Goal: Task Accomplishment & Management: Use online tool/utility

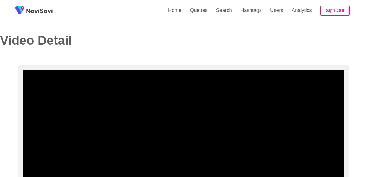
select select "**********"
select select "****"
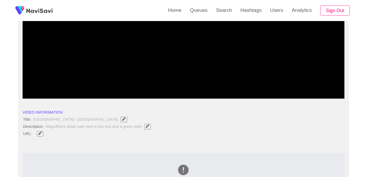
scroll to position [63, 0]
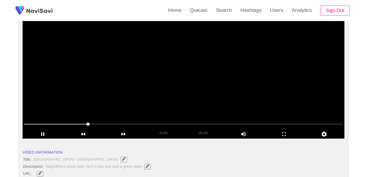
click at [144, 84] on video at bounding box center [184, 72] width 322 height 131
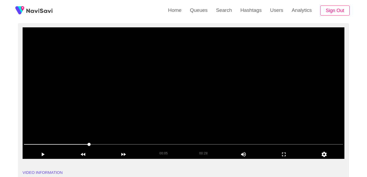
scroll to position [43, 0]
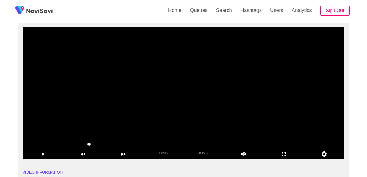
click at [156, 100] on video at bounding box center [184, 92] width 322 height 131
click at [287, 152] on icon "add" at bounding box center [284, 154] width 40 height 6
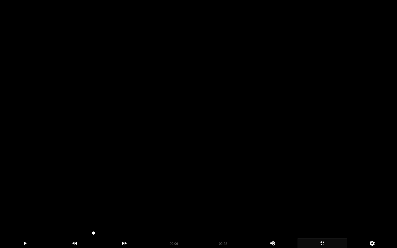
click at [224, 161] on video at bounding box center [198, 124] width 397 height 248
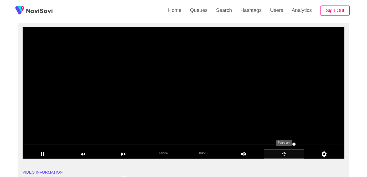
click at [132, 103] on video at bounding box center [184, 92] width 322 height 131
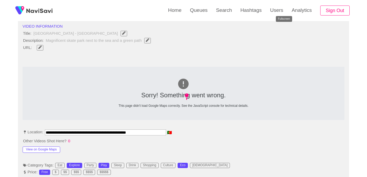
scroll to position [214, 0]
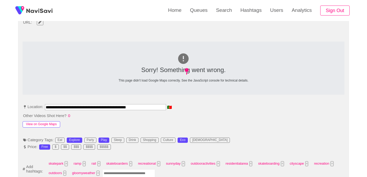
click at [53, 122] on button "View on Google Maps" at bounding box center [42, 124] width 38 height 6
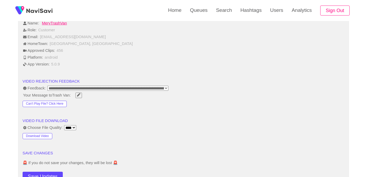
scroll to position [472, 0]
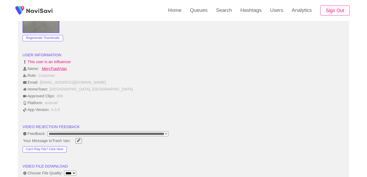
select select "**********"
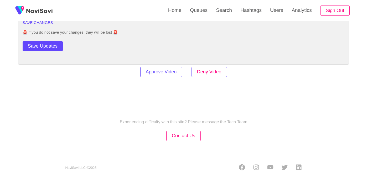
scroll to position [640, 0]
click at [208, 70] on button "Deny Video" at bounding box center [208, 72] width 35 height 10
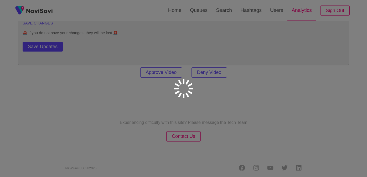
scroll to position [640, 0]
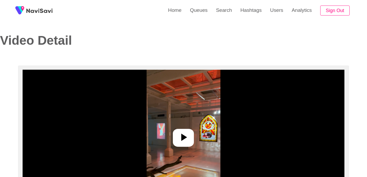
select select "**********"
select select "****"
click at [188, 115] on img at bounding box center [184, 135] width 74 height 131
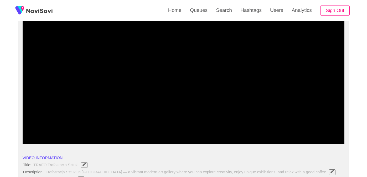
scroll to position [55, 0]
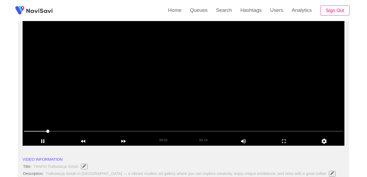
click at [151, 112] on video at bounding box center [184, 79] width 322 height 131
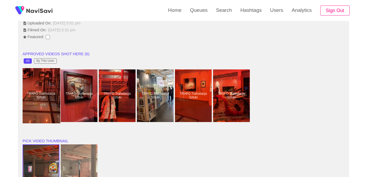
scroll to position [410, 0]
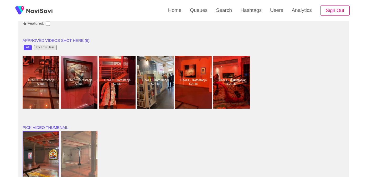
click at [49, 46] on div "By This User" at bounding box center [45, 48] width 18 height 4
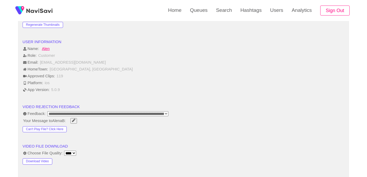
scroll to position [544, 0]
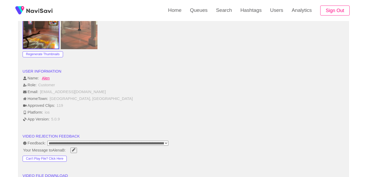
select select "**********"
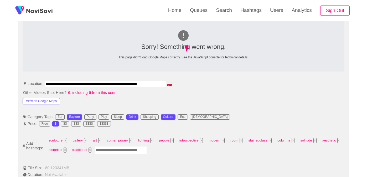
scroll to position [106, 0]
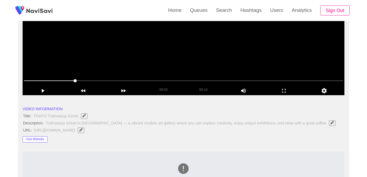
click at [229, 67] on video at bounding box center [184, 29] width 322 height 131
click at [222, 80] on span at bounding box center [183, 80] width 319 height 8
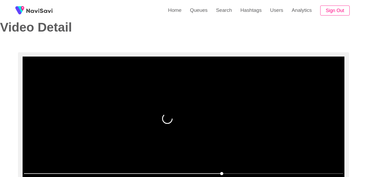
click at [156, 102] on video at bounding box center [184, 121] width 322 height 131
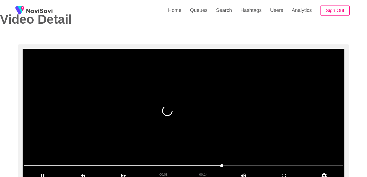
scroll to position [87, 0]
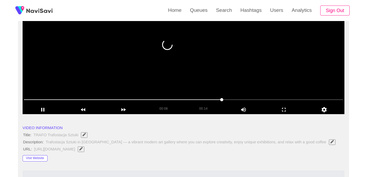
click at [161, 66] on video at bounding box center [184, 48] width 322 height 131
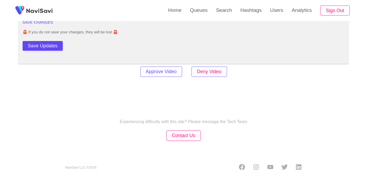
scroll to position [722, 0]
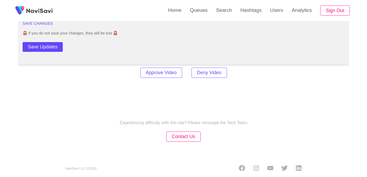
click at [220, 72] on button "Deny Video" at bounding box center [208, 72] width 35 height 10
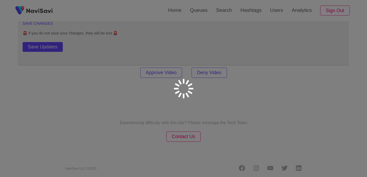
scroll to position [721, 0]
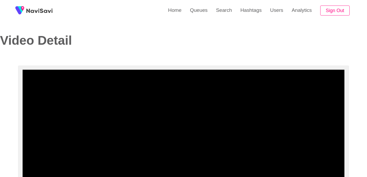
select select "**********"
select select "****"
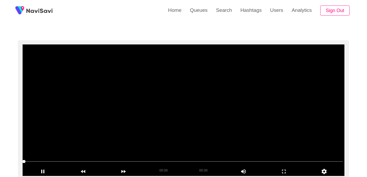
scroll to position [24, 0]
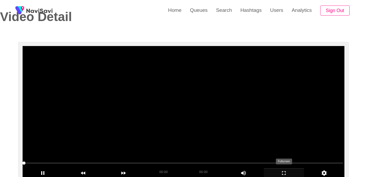
click at [283, 173] on icon "add" at bounding box center [284, 173] width 40 height 6
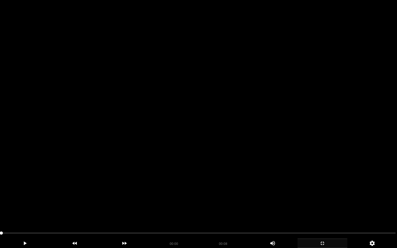
click at [192, 167] on video at bounding box center [198, 124] width 397 height 248
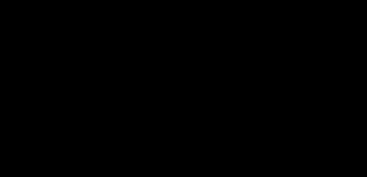
scroll to position [0, 0]
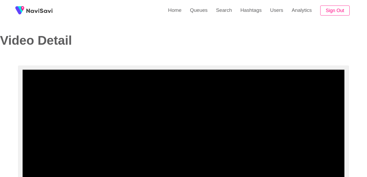
click at [154, 111] on video at bounding box center [184, 135] width 322 height 131
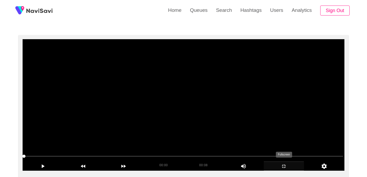
scroll to position [32, 0]
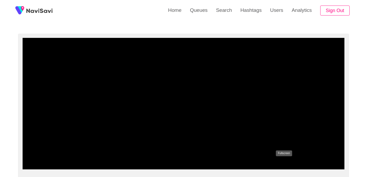
click at [287, 164] on icon "add" at bounding box center [284, 165] width 40 height 6
click at [282, 164] on icon "add" at bounding box center [284, 165] width 4 height 4
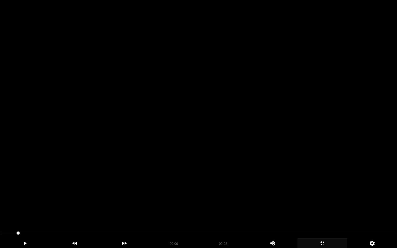
click at [193, 176] on video at bounding box center [198, 124] width 397 height 248
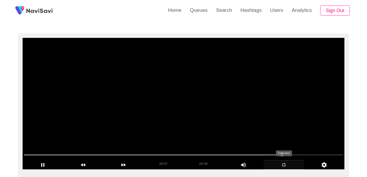
click at [183, 129] on video at bounding box center [184, 103] width 322 height 131
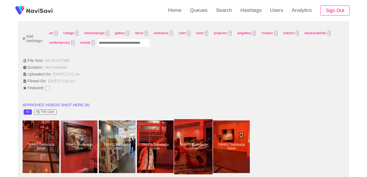
scroll to position [295, 0]
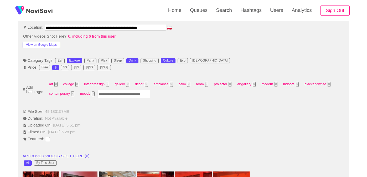
click at [126, 90] on input "Enter tag here and press return" at bounding box center [123, 94] width 53 height 8
type input "*********"
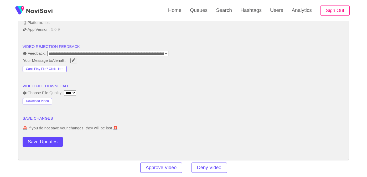
scroll to position [728, 0]
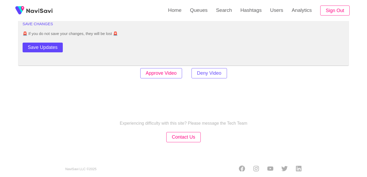
click at [174, 68] on button "Approve Video" at bounding box center [161, 73] width 42 height 10
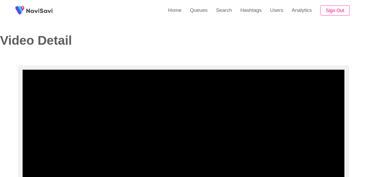
select select "**********"
select select "****"
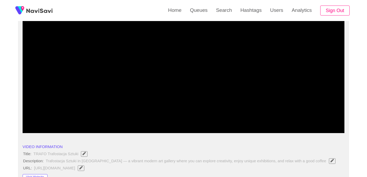
scroll to position [68, 0]
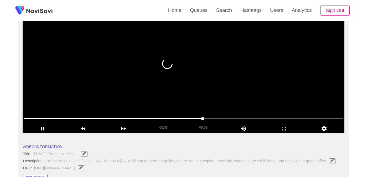
click at [138, 81] on video at bounding box center [184, 67] width 322 height 131
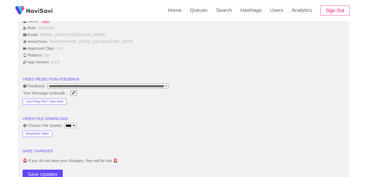
scroll to position [587, 0]
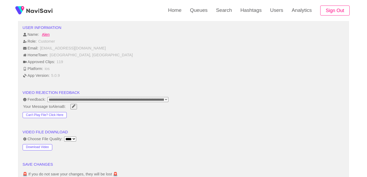
select select "**********"
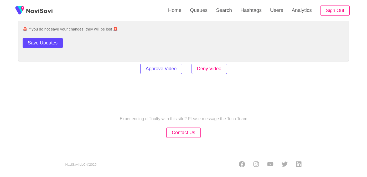
scroll to position [722, 0]
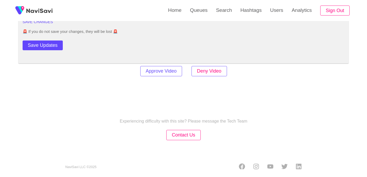
click at [210, 69] on button "Deny Video" at bounding box center [208, 71] width 35 height 10
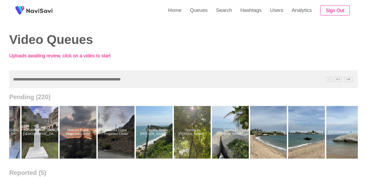
scroll to position [0, 2428]
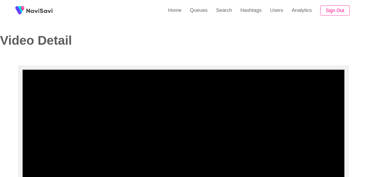
select select "**********"
select select "****"
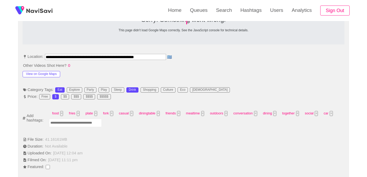
scroll to position [27, 0]
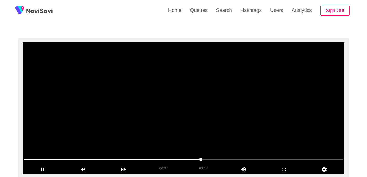
click at [226, 147] on video at bounding box center [184, 107] width 322 height 131
click at [216, 132] on video at bounding box center [184, 107] width 322 height 131
click at [157, 126] on video at bounding box center [184, 107] width 322 height 131
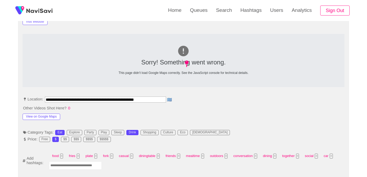
scroll to position [237, 0]
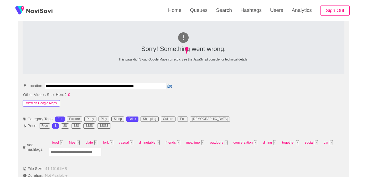
click at [52, 102] on button "View on Google Maps" at bounding box center [42, 103] width 38 height 6
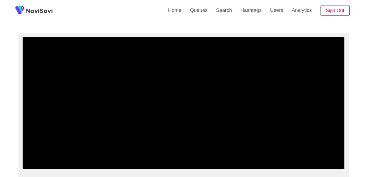
scroll to position [29, 0]
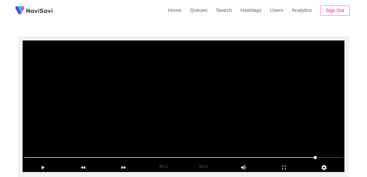
click at [126, 128] on video at bounding box center [184, 105] width 322 height 131
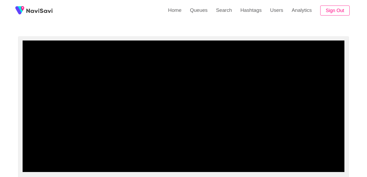
click at [141, 156] on span at bounding box center [183, 157] width 319 height 8
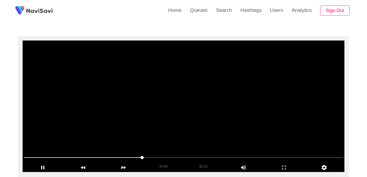
click at [141, 133] on video at bounding box center [184, 105] width 322 height 131
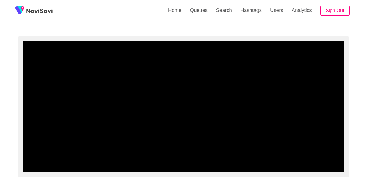
click at [28, 158] on span at bounding box center [183, 157] width 319 height 8
click at [286, 169] on icon "add" at bounding box center [284, 167] width 40 height 6
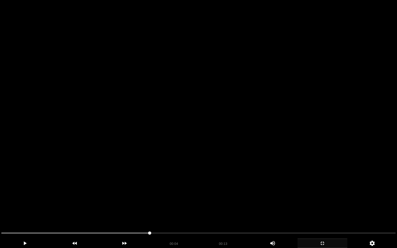
click at [234, 176] on video at bounding box center [198, 124] width 397 height 248
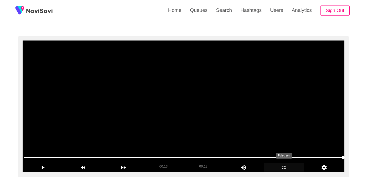
click at [196, 100] on video at bounding box center [184, 105] width 322 height 131
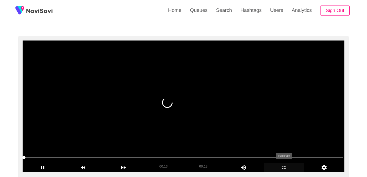
click at [196, 118] on video at bounding box center [184, 105] width 322 height 131
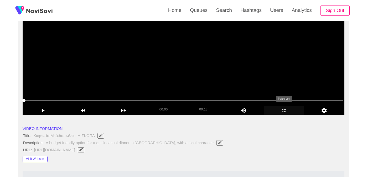
scroll to position [83, 0]
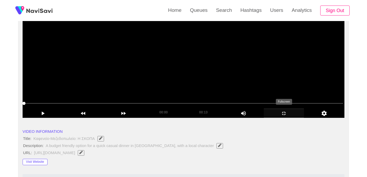
click at [195, 80] on video at bounding box center [184, 51] width 322 height 131
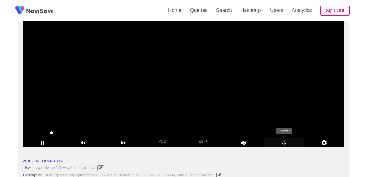
scroll to position [54, 0]
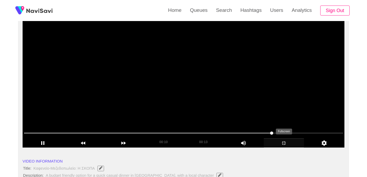
click at [166, 105] on video at bounding box center [184, 81] width 322 height 131
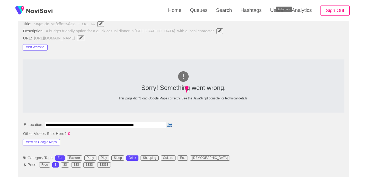
scroll to position [319, 0]
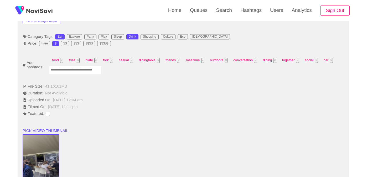
click at [92, 70] on input "Enter tag here and press return" at bounding box center [75, 70] width 53 height 8
type input "*"
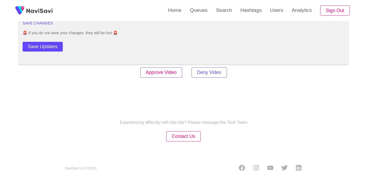
click at [172, 67] on button "Approve Video" at bounding box center [161, 72] width 42 height 10
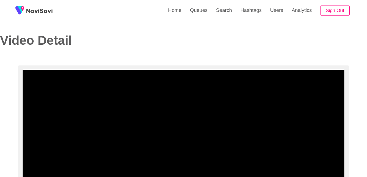
select select "**********"
select select "****"
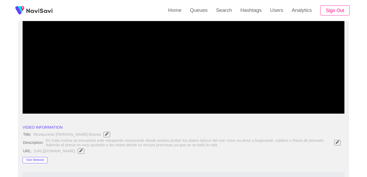
scroll to position [31, 0]
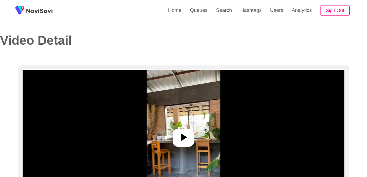
select select "**"
click at [216, 124] on img at bounding box center [184, 135] width 74 height 131
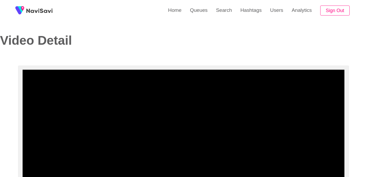
select select "**********"
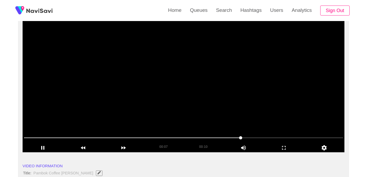
scroll to position [48, 0]
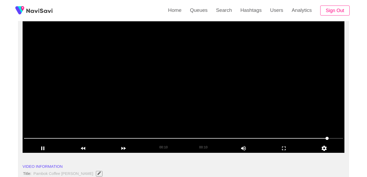
click at [153, 97] on video at bounding box center [184, 86] width 322 height 131
click at [94, 140] on span at bounding box center [183, 138] width 319 height 8
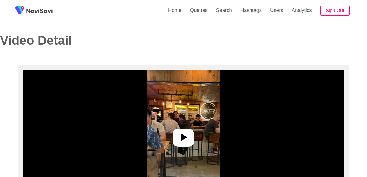
select select "**********"
select select "**"
click at [198, 131] on img at bounding box center [184, 135] width 74 height 131
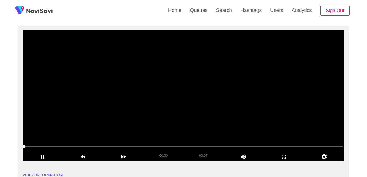
scroll to position [33, 0]
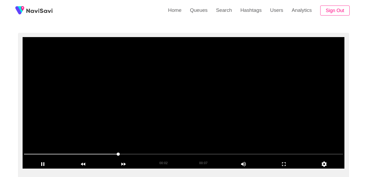
click at [27, 154] on span at bounding box center [183, 154] width 319 height 8
click at [162, 105] on video at bounding box center [184, 102] width 322 height 131
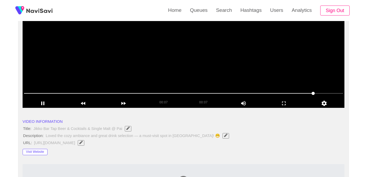
scroll to position [45, 0]
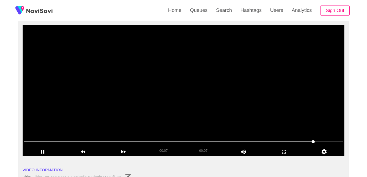
click at [96, 86] on video at bounding box center [184, 90] width 322 height 131
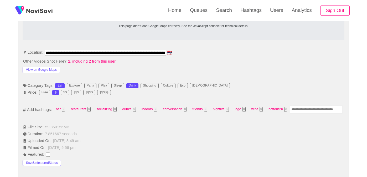
scroll to position [279, 0]
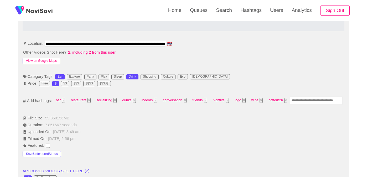
click at [51, 59] on button "View on Google Maps" at bounding box center [42, 61] width 38 height 6
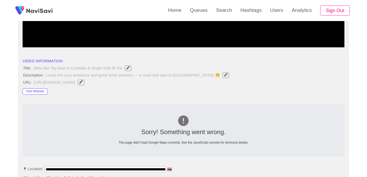
scroll to position [69, 0]
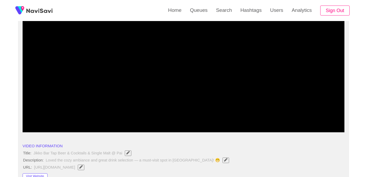
click at [79, 117] on span at bounding box center [183, 117] width 319 height 8
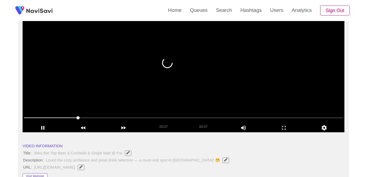
scroll to position [48, 0]
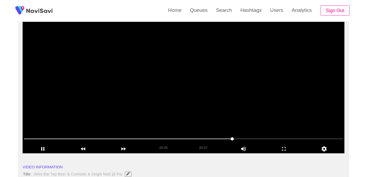
click at [170, 98] on video at bounding box center [184, 87] width 322 height 131
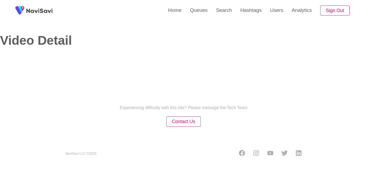
select select "**********"
select select "**"
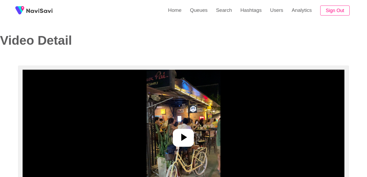
click at [173, 127] on img at bounding box center [184, 135] width 74 height 131
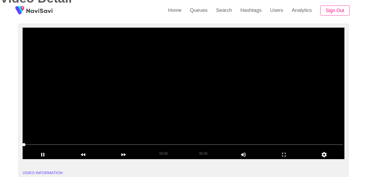
scroll to position [53, 0]
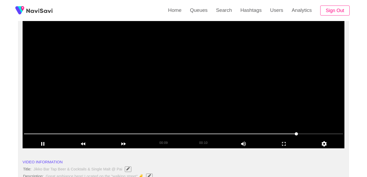
click at [111, 86] on video at bounding box center [184, 82] width 322 height 131
